Goal: Task Accomplishment & Management: Manage account settings

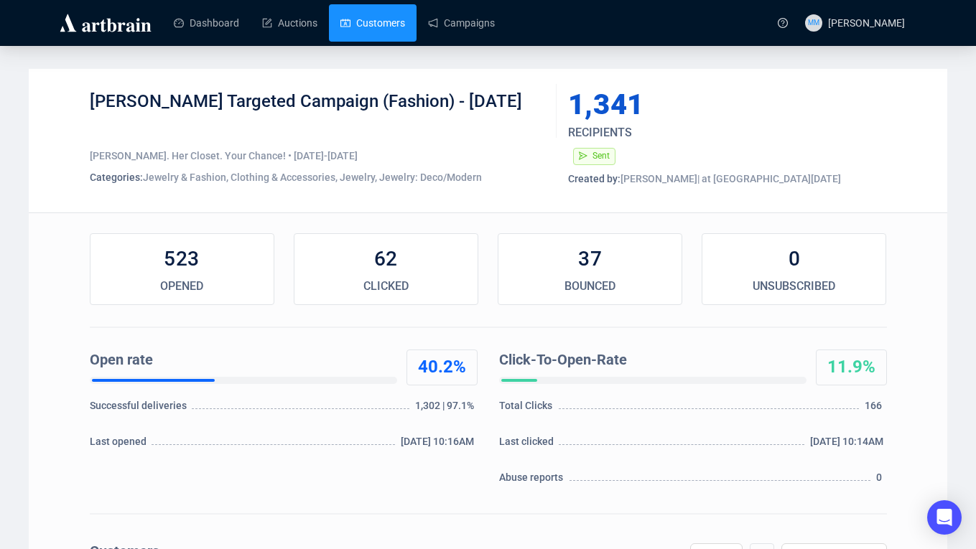
click at [376, 21] on link "Customers" at bounding box center [372, 22] width 65 height 37
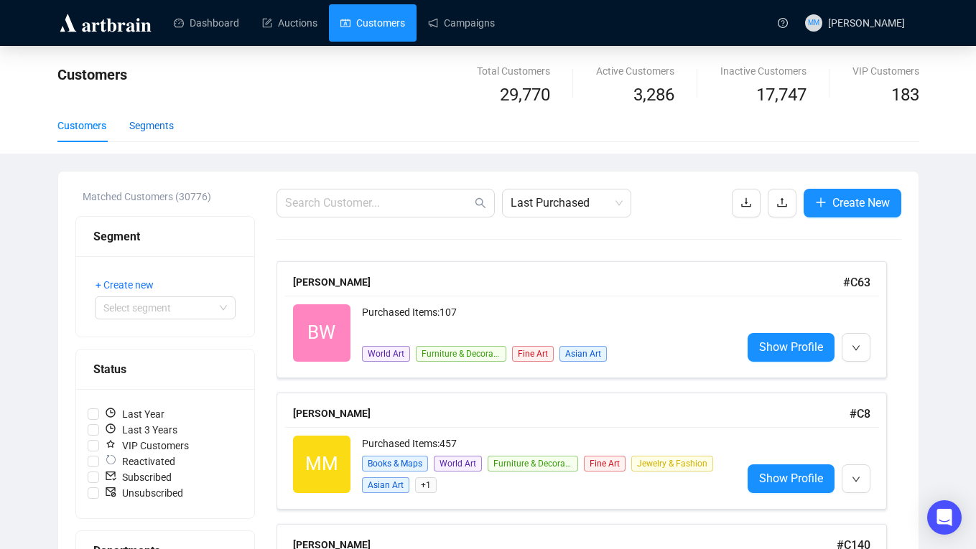
click at [156, 133] on div "Segments" at bounding box center [151, 126] width 45 height 16
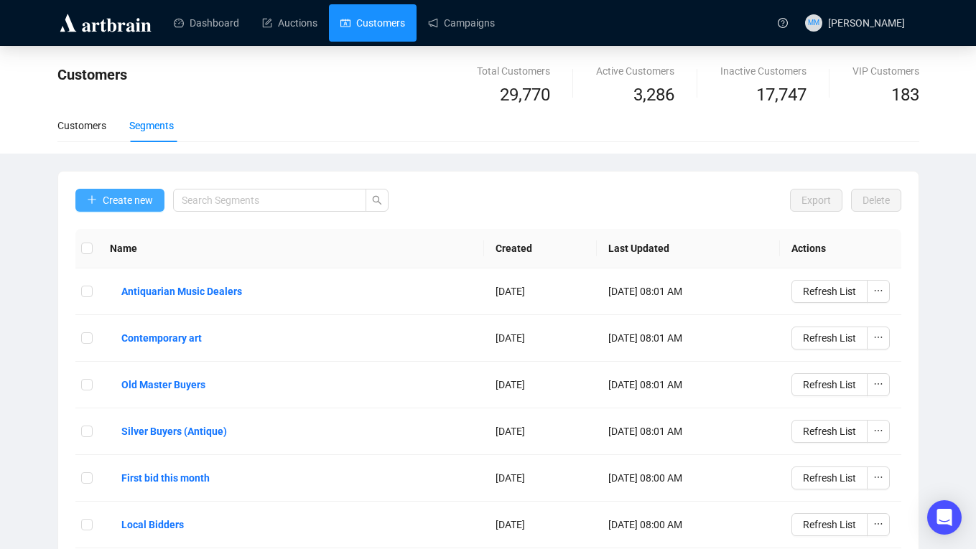
click at [117, 201] on span "Create new" at bounding box center [128, 200] width 50 height 16
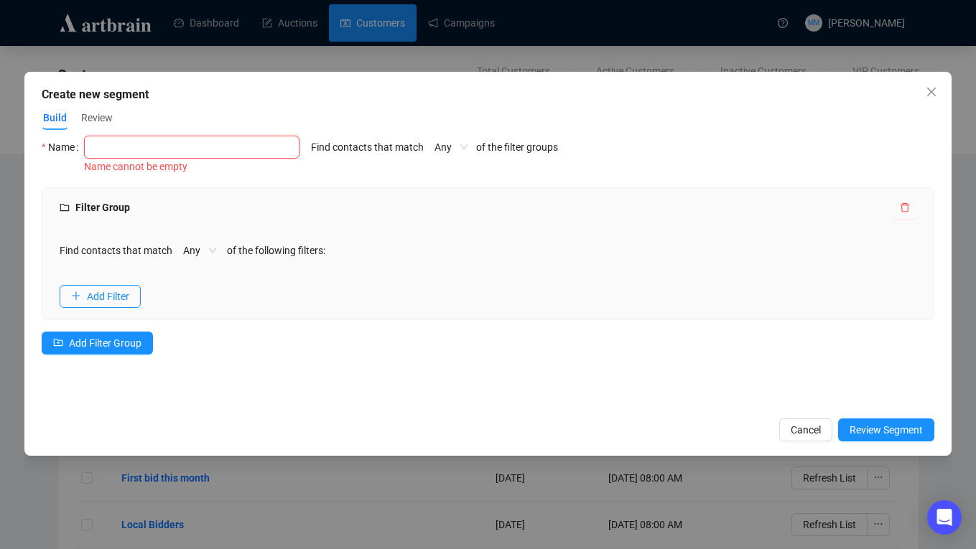
click at [163, 148] on input "text" at bounding box center [191, 147] width 215 height 23
click at [467, 144] on span "Any" at bounding box center [450, 147] width 33 height 22
click at [501, 192] on div "Filter Group" at bounding box center [487, 208] width 891 height 40
click at [801, 429] on span "Cancel" at bounding box center [806, 430] width 30 height 16
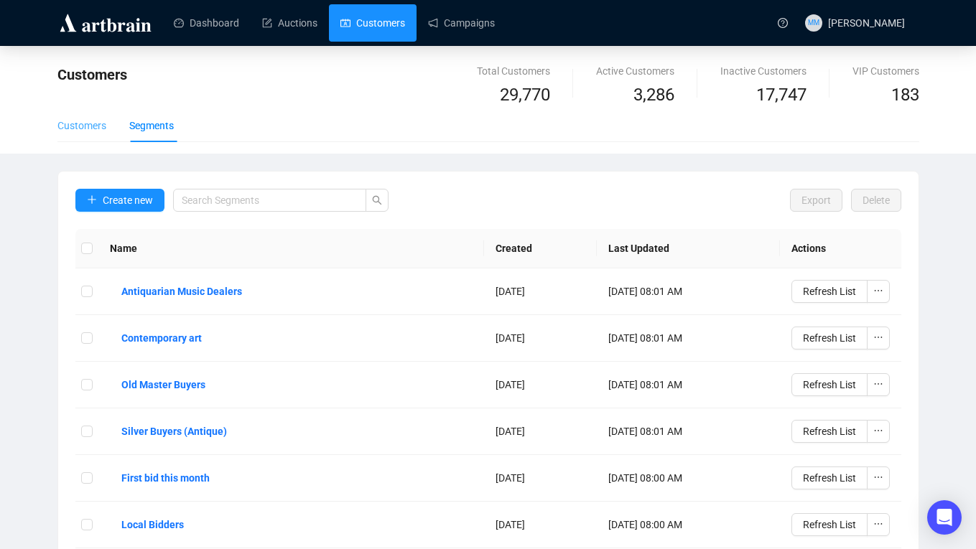
click at [67, 116] on div "Customers" at bounding box center [81, 125] width 49 height 33
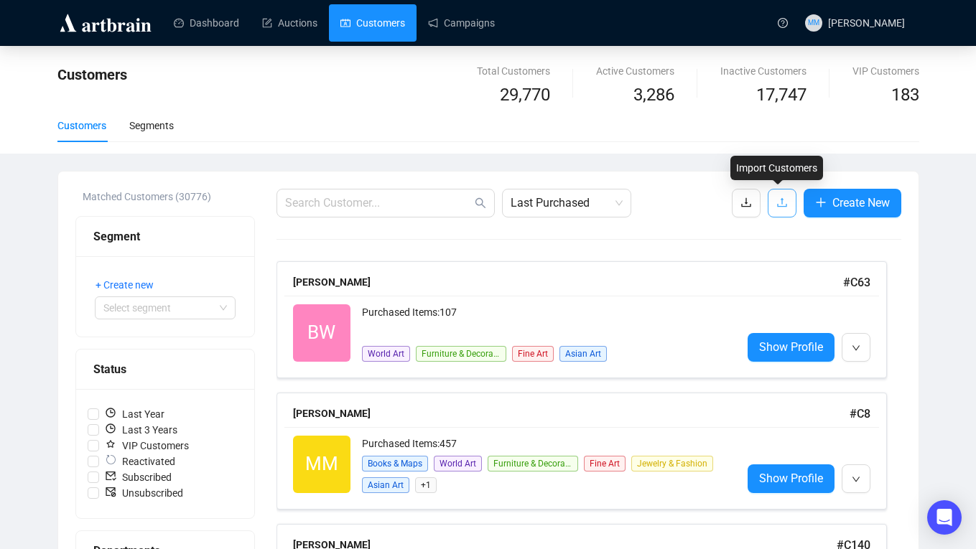
click at [778, 212] on button "button" at bounding box center [782, 203] width 29 height 29
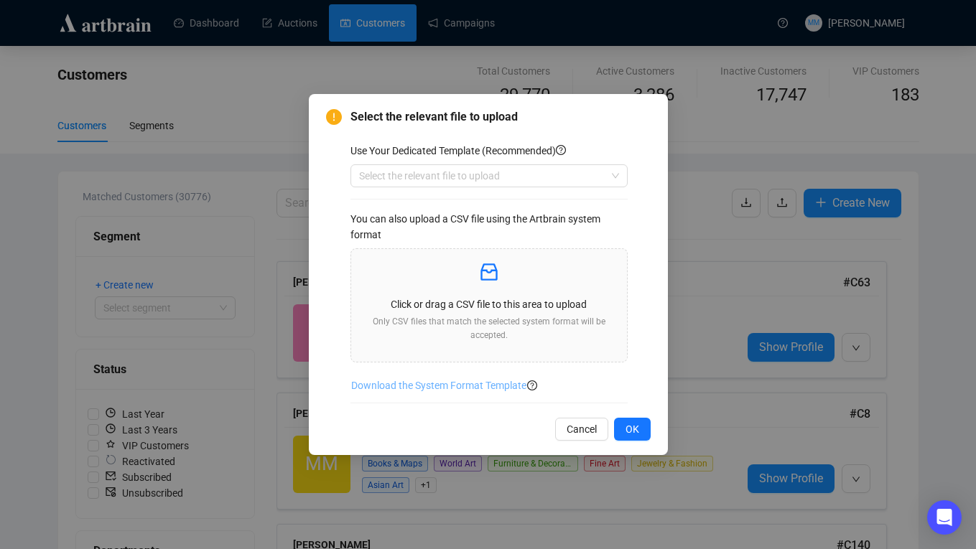
click at [458, 386] on span "Download the System Format Template" at bounding box center [438, 386] width 175 height 16
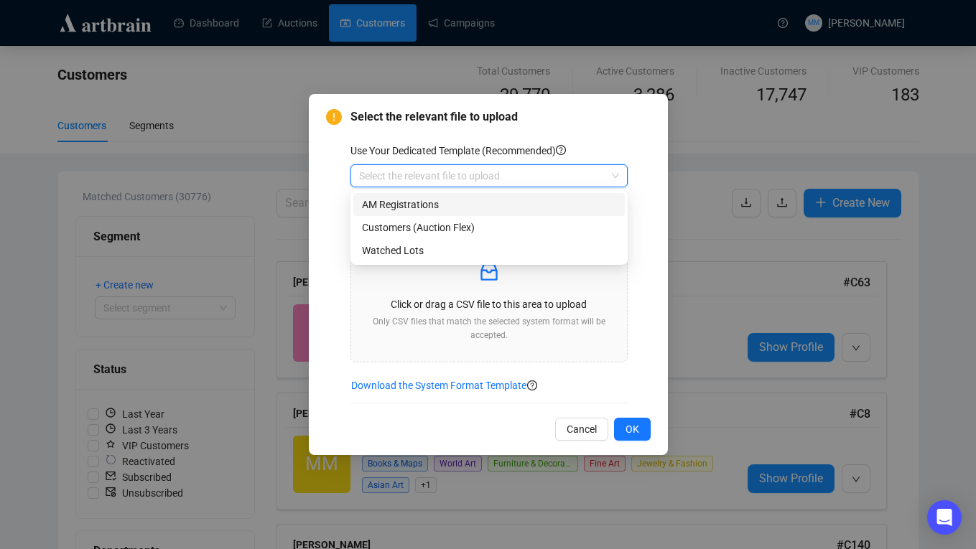
click at [475, 177] on input "search" at bounding box center [482, 176] width 247 height 22
click at [563, 106] on div "Select the relevant file to upload Use Your Dedicated Template (Recommended) Se…" at bounding box center [488, 275] width 359 height 362
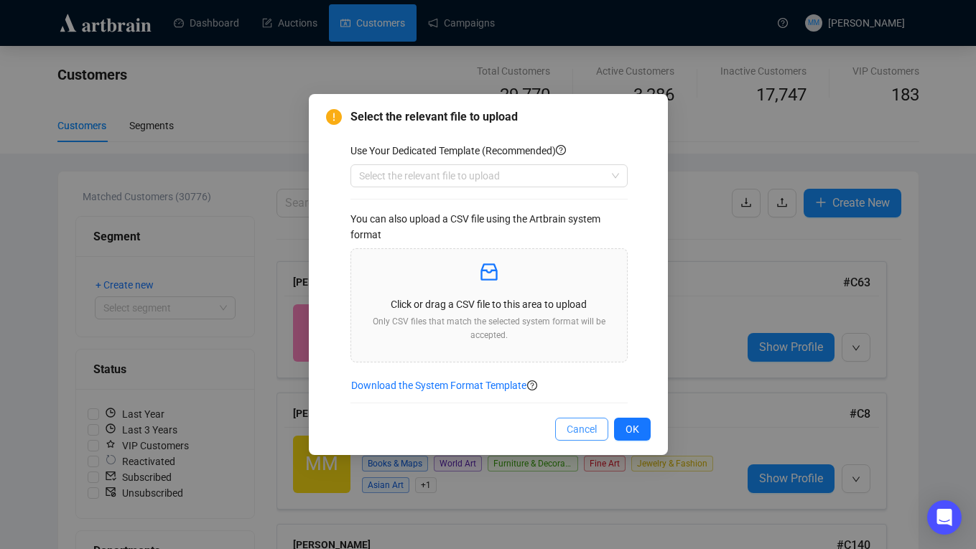
click at [589, 435] on span "Cancel" at bounding box center [582, 429] width 30 height 16
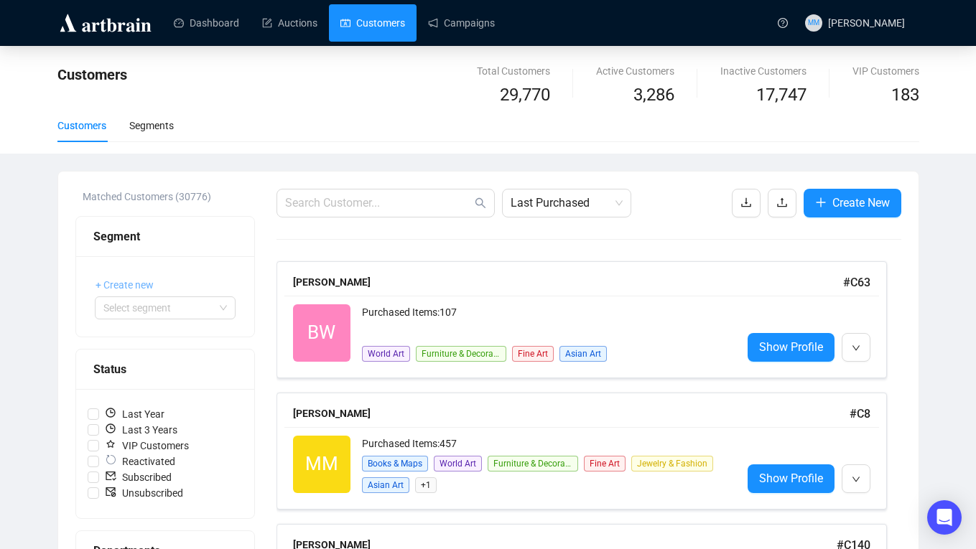
click at [123, 286] on span "+ Create new" at bounding box center [124, 285] width 58 height 16
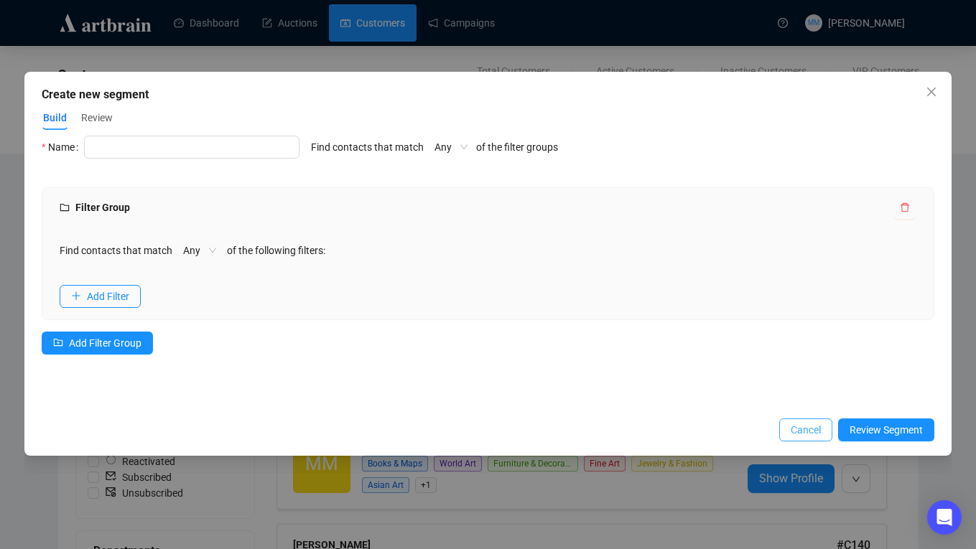
click at [793, 431] on span "Cancel" at bounding box center [806, 430] width 30 height 16
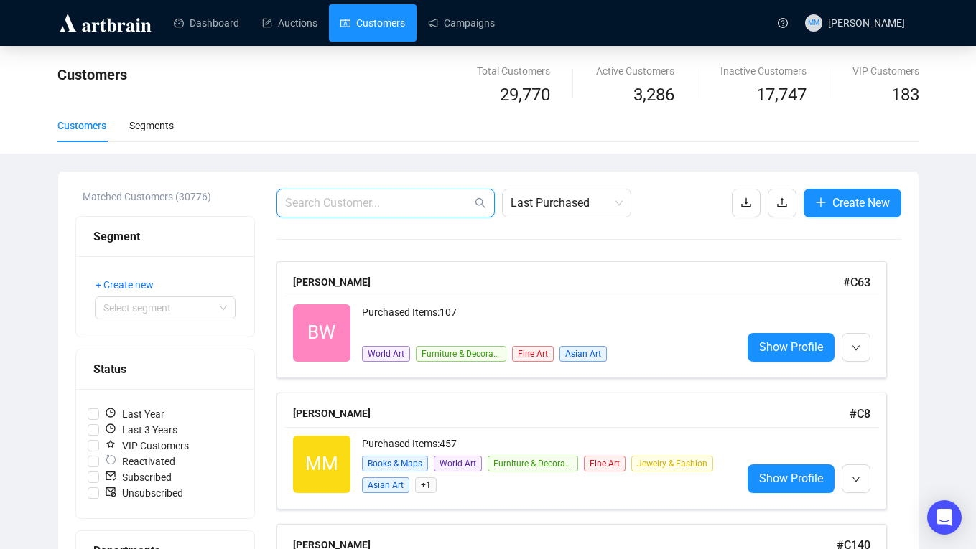
click at [350, 207] on input "text" at bounding box center [378, 203] width 187 height 17
paste input "info@desertvintage.com"
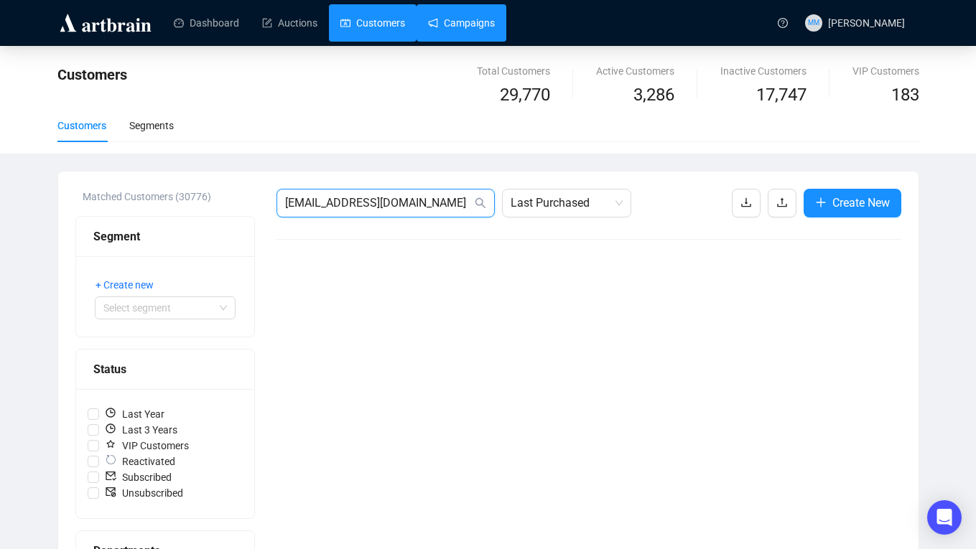
type input "info@desertvintage.com"
